Goal: Information Seeking & Learning: Learn about a topic

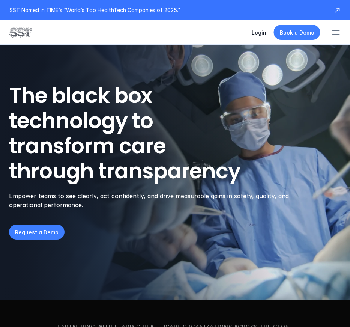
click at [259, 32] on div at bounding box center [336, 32] width 17 height 17
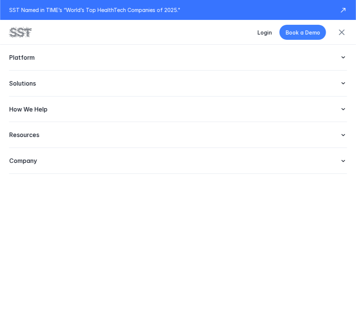
click at [259, 159] on div "Platform Solutions Resources How We Help Company" at bounding box center [178, 186] width 356 height 282
click at [259, 159] on icon at bounding box center [343, 161] width 8 height 8
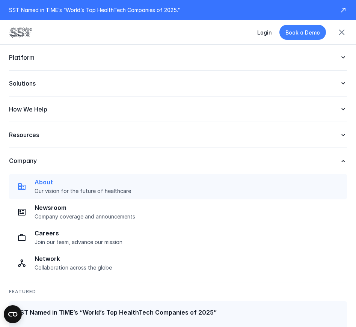
click at [42, 183] on p "About" at bounding box center [189, 182] width 308 height 8
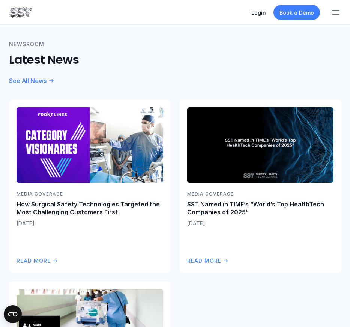
scroll to position [1920, 0]
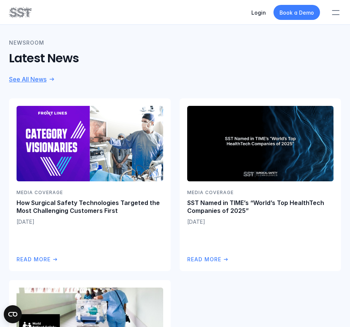
click at [49, 76] on link "See All News" at bounding box center [32, 79] width 46 height 8
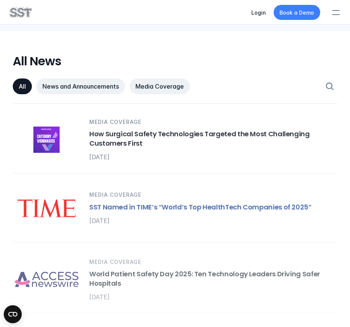
scroll to position [548, 0]
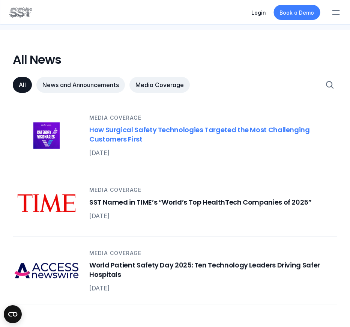
click at [259, 72] on div "All News and Announcements Media Coverage" at bounding box center [175, 85] width 325 height 34
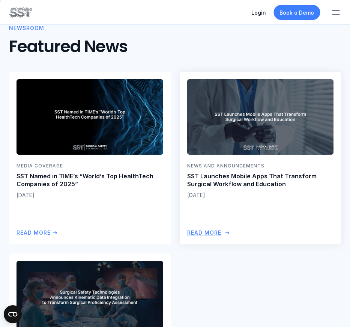
scroll to position [348, 0]
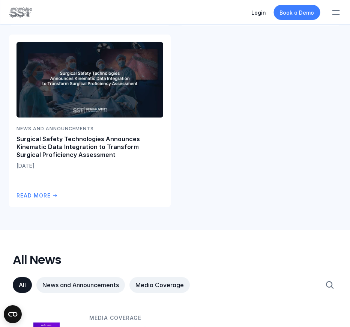
click at [259, 206] on div "Newsroom Featured News Media Coverage SST Named in TIME’s “World’s Top HealthTe…" at bounding box center [175, 6] width 350 height 447
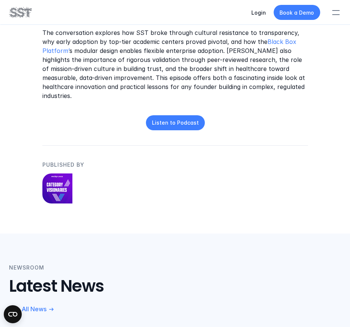
scroll to position [390, 0]
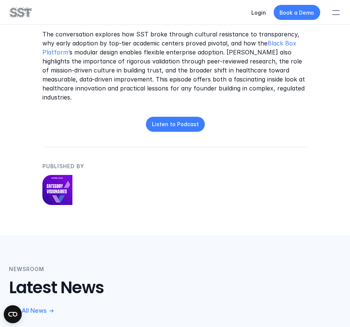
click at [175, 116] on link "Listen to Podcast" at bounding box center [175, 123] width 59 height 15
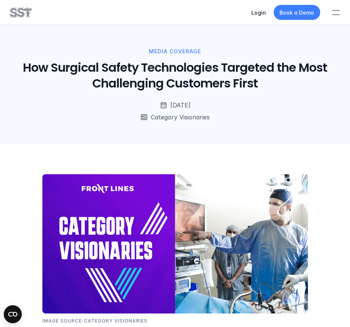
scroll to position [721, 0]
